Goal: Information Seeking & Learning: Learn about a topic

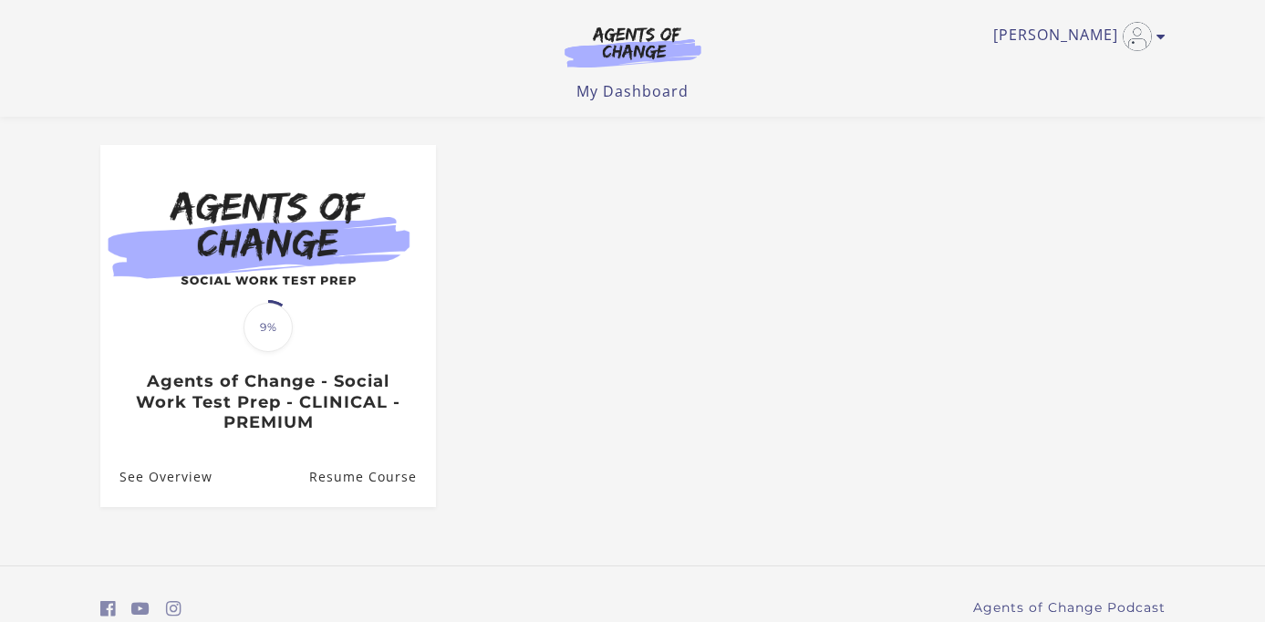
scroll to position [214, 0]
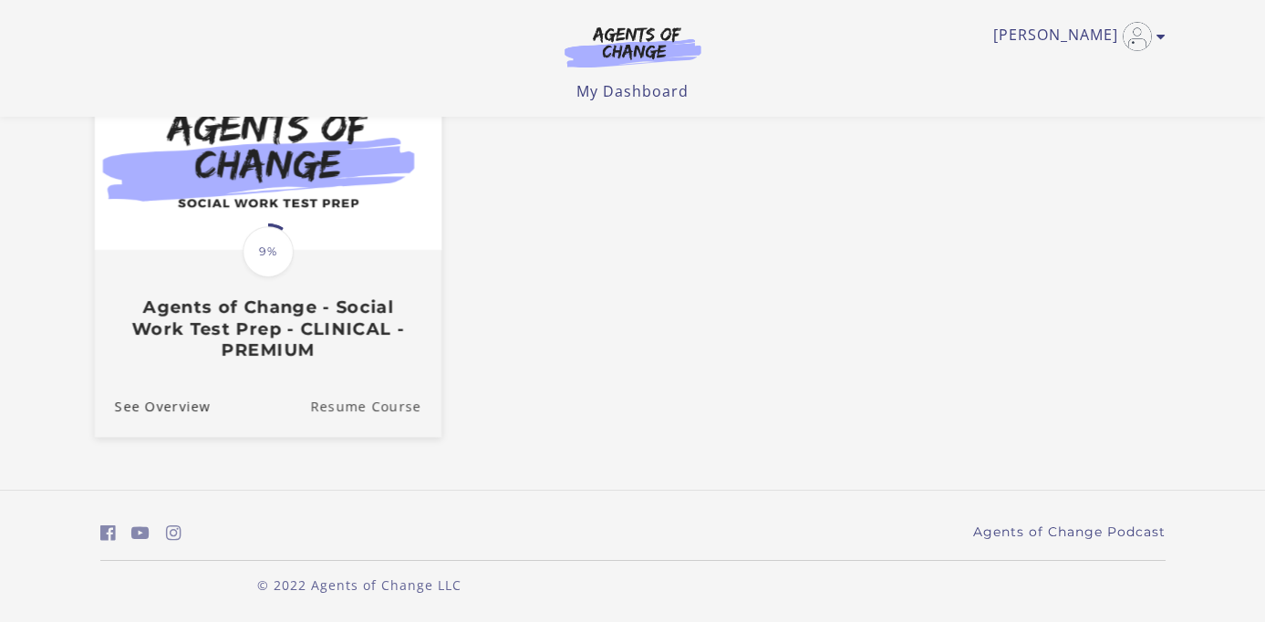
click at [407, 403] on link "Resume Course" at bounding box center [375, 406] width 131 height 61
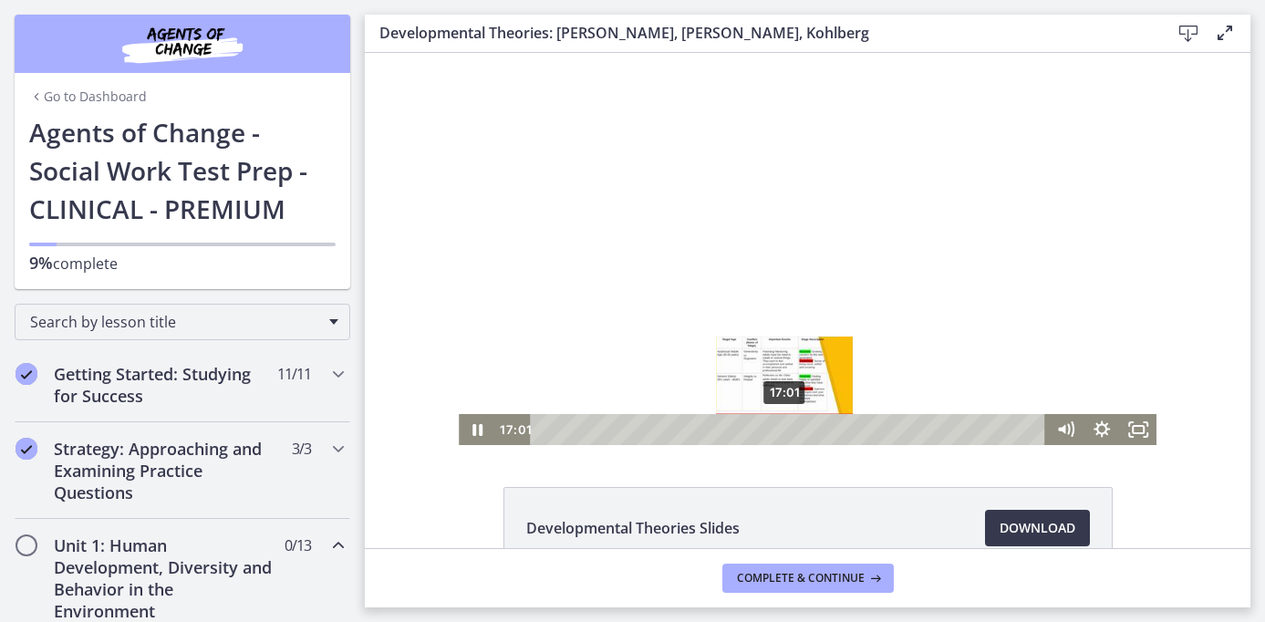
drag, startPoint x: 840, startPoint y: 430, endPoint x: 785, endPoint y: 431, distance: 54.7
click at [785, 431] on div "Playbar" at bounding box center [784, 429] width 10 height 10
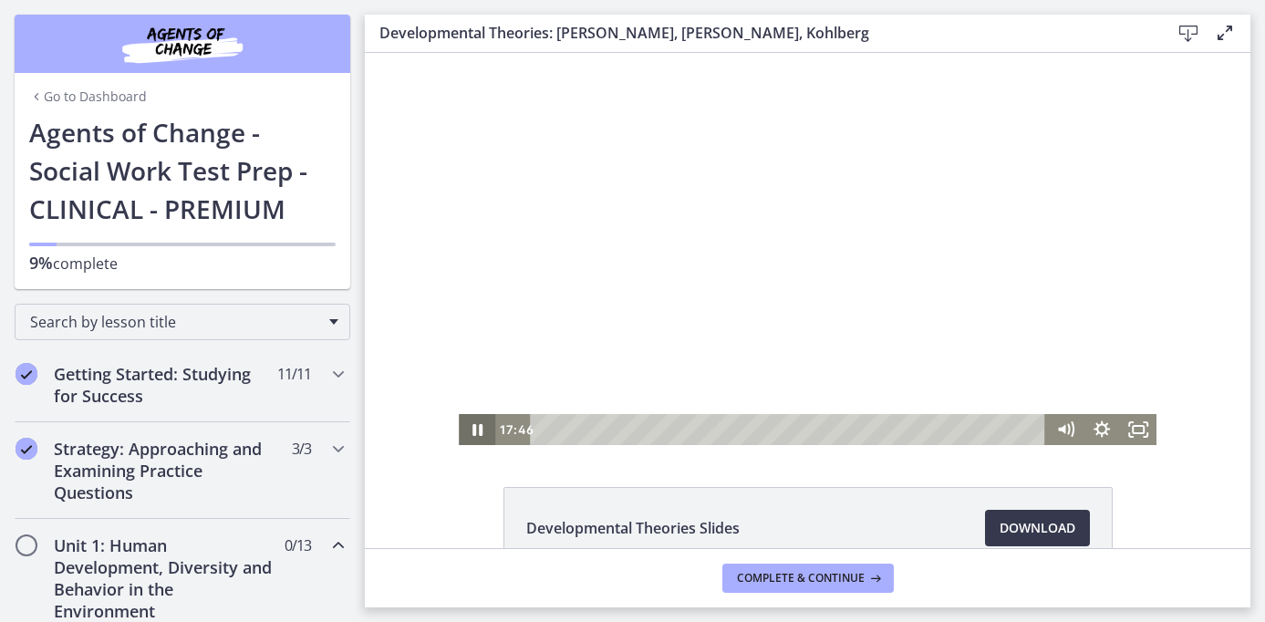
click at [480, 431] on icon "Pause" at bounding box center [477, 430] width 10 height 12
